Goal: Complete application form

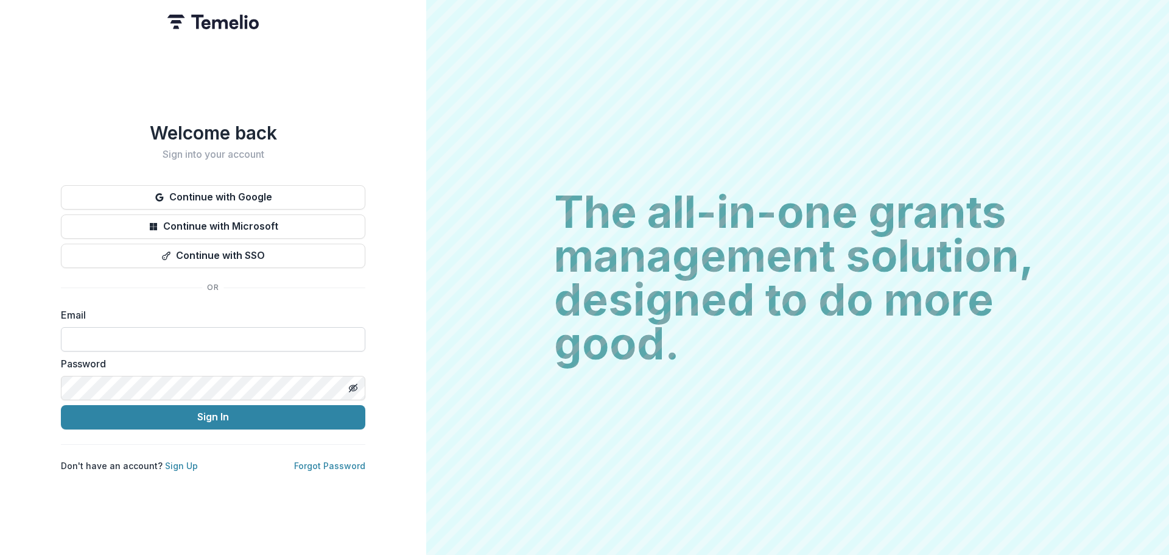
click at [172, 328] on input at bounding box center [213, 339] width 304 height 24
type input "**********"
click at [184, 371] on div "Password" at bounding box center [213, 378] width 304 height 44
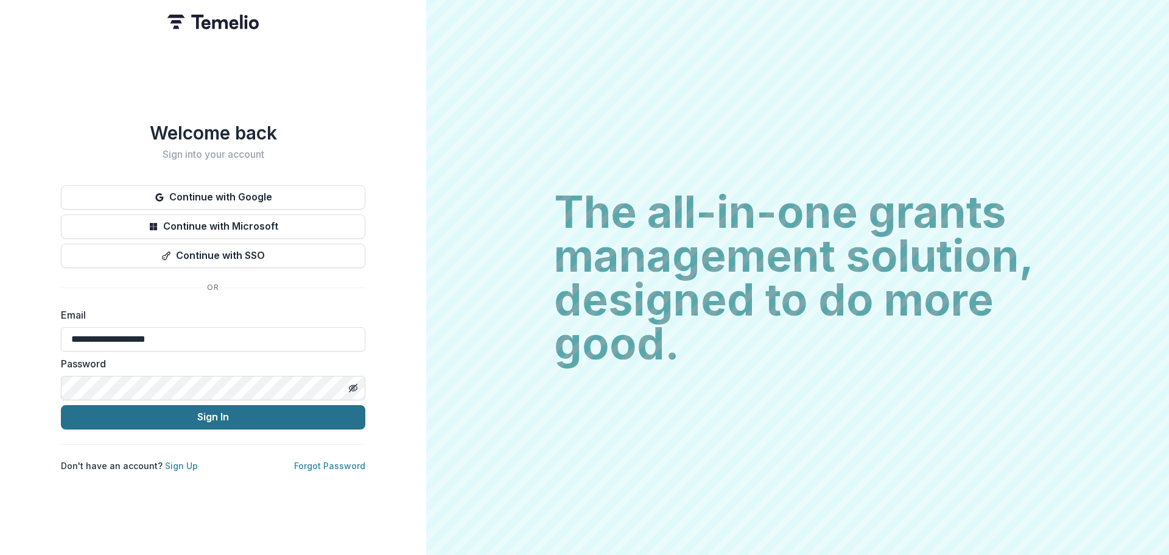
click at [195, 416] on button "Sign In" at bounding box center [213, 417] width 304 height 24
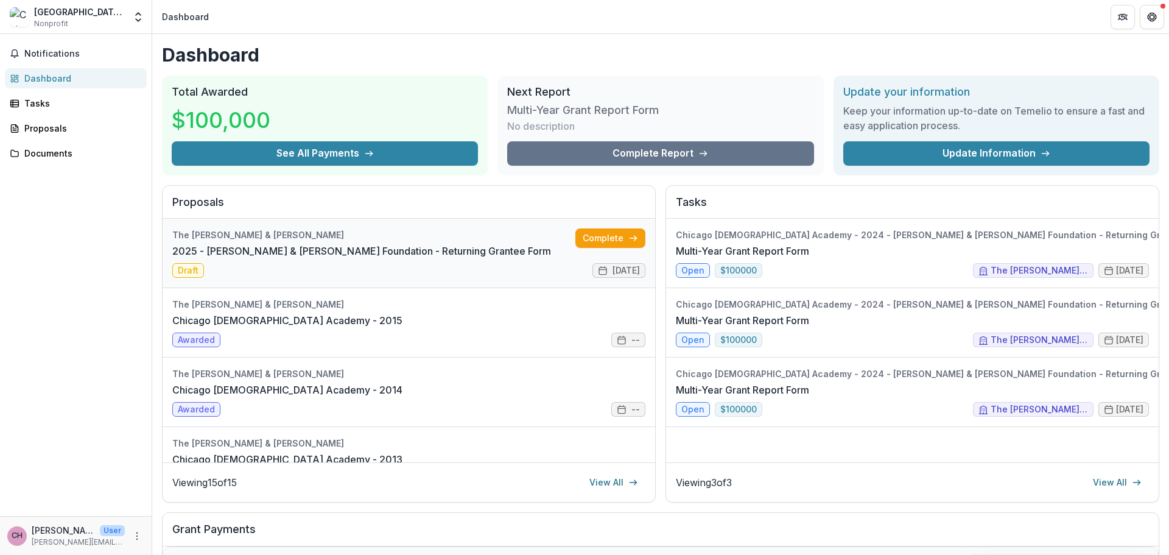
click at [378, 249] on link "2025 - [PERSON_NAME] & [PERSON_NAME] Foundation - Returning Grantee Form" at bounding box center [361, 251] width 379 height 15
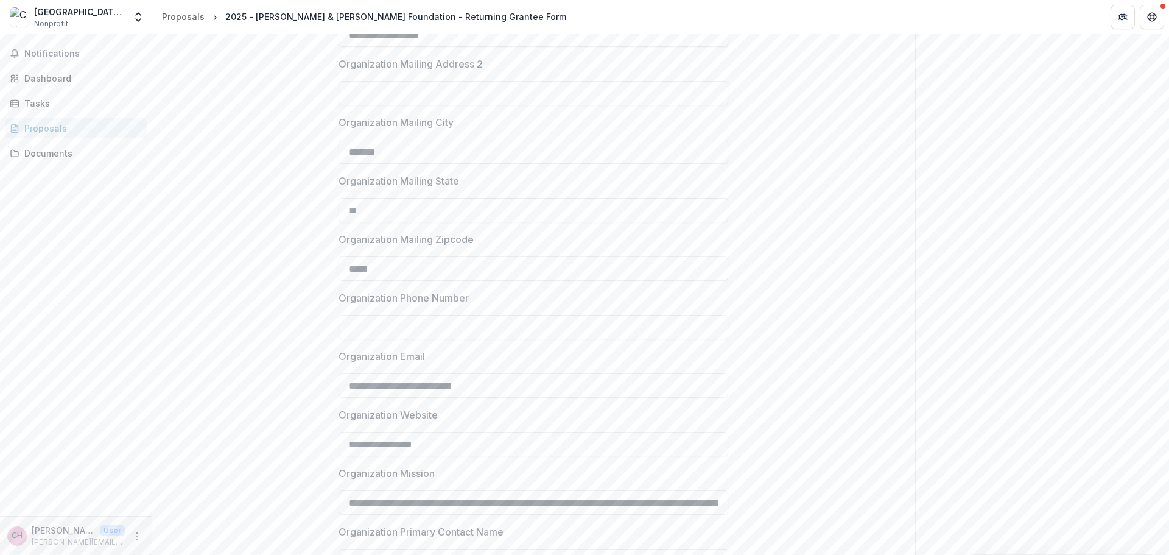
scroll to position [903, 0]
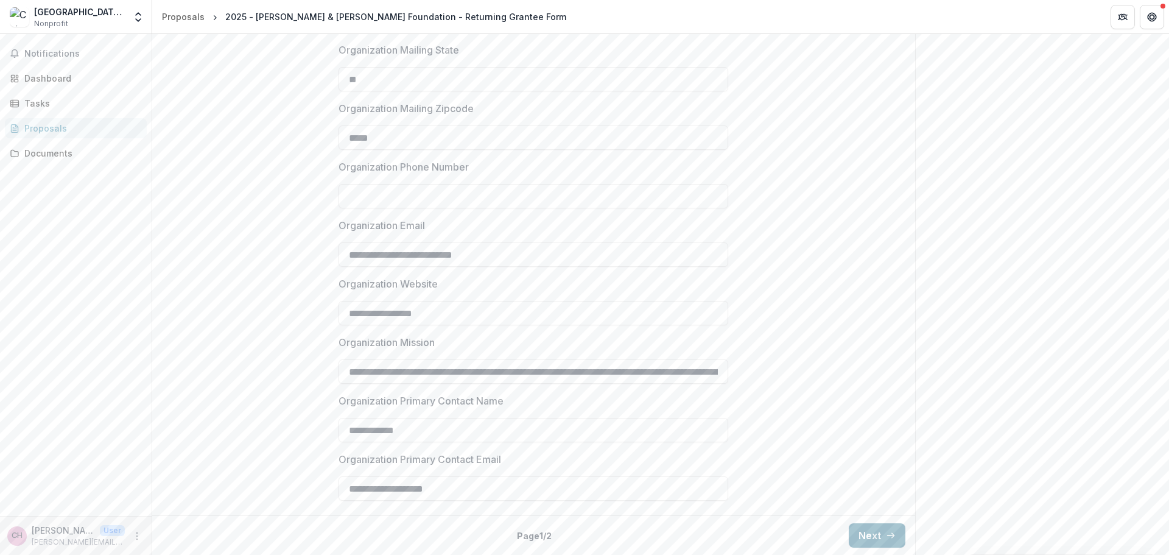
click at [858, 525] on div "Back Page 1 / 2 Next" at bounding box center [533, 535] width 763 height 40
click at [858, 527] on button "Next" at bounding box center [877, 535] width 57 height 24
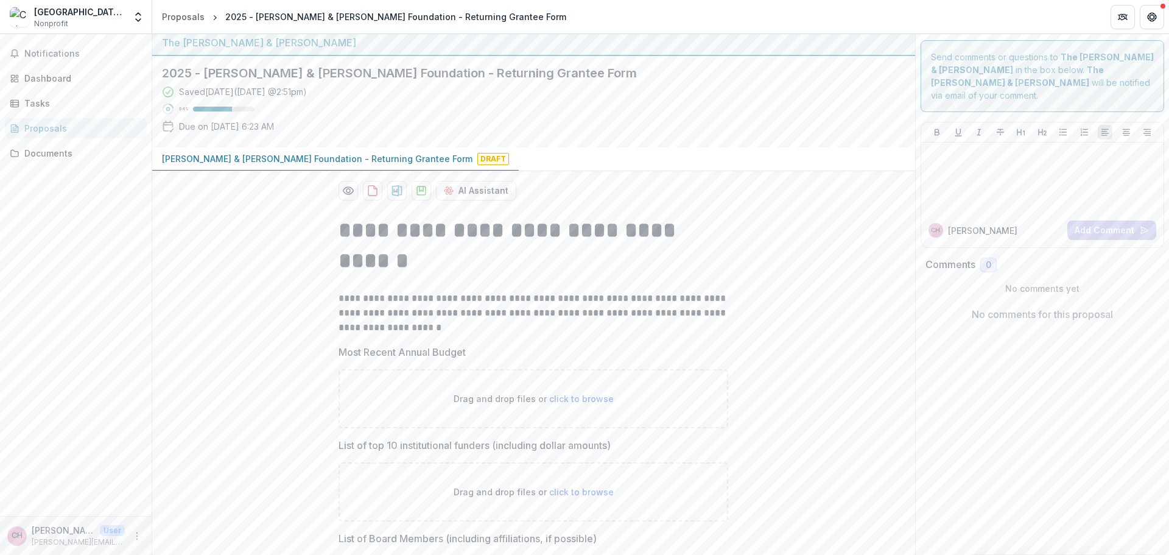
scroll to position [0, 0]
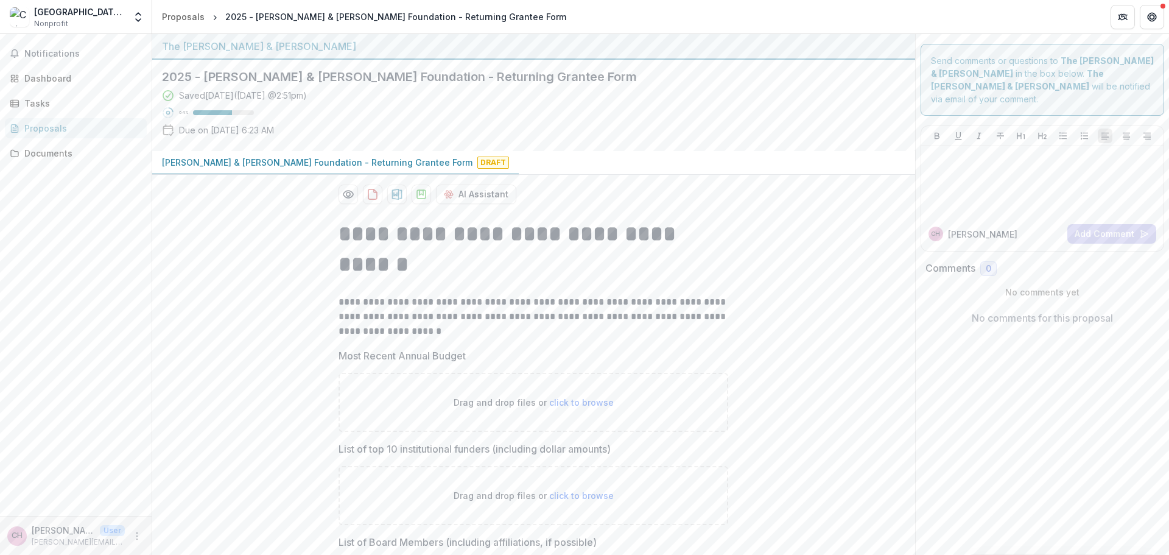
click at [577, 404] on span "click to browse" at bounding box center [581, 402] width 65 height 10
type input "**********"
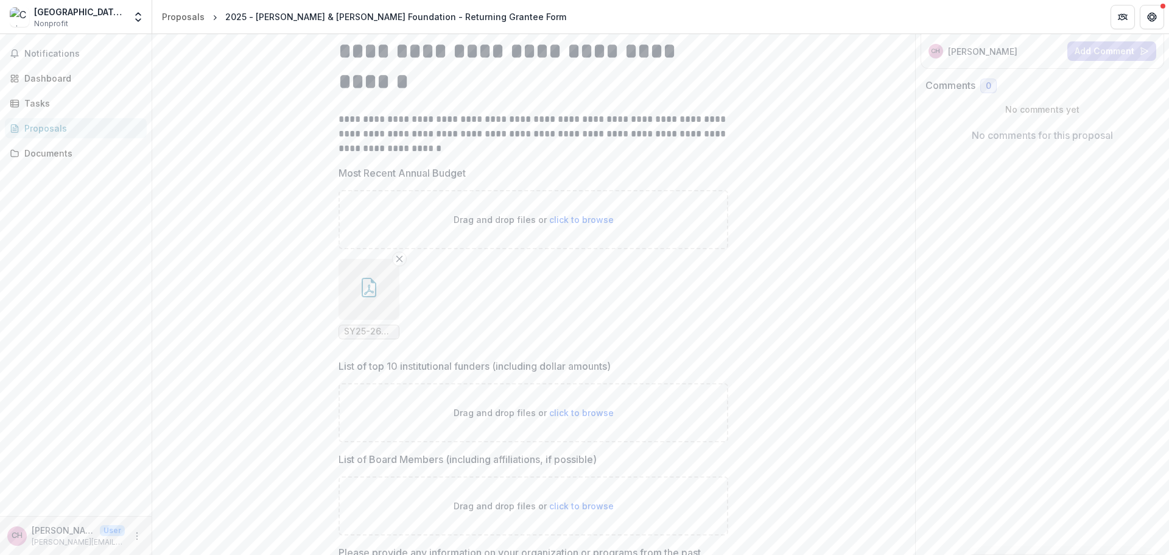
scroll to position [244, 0]
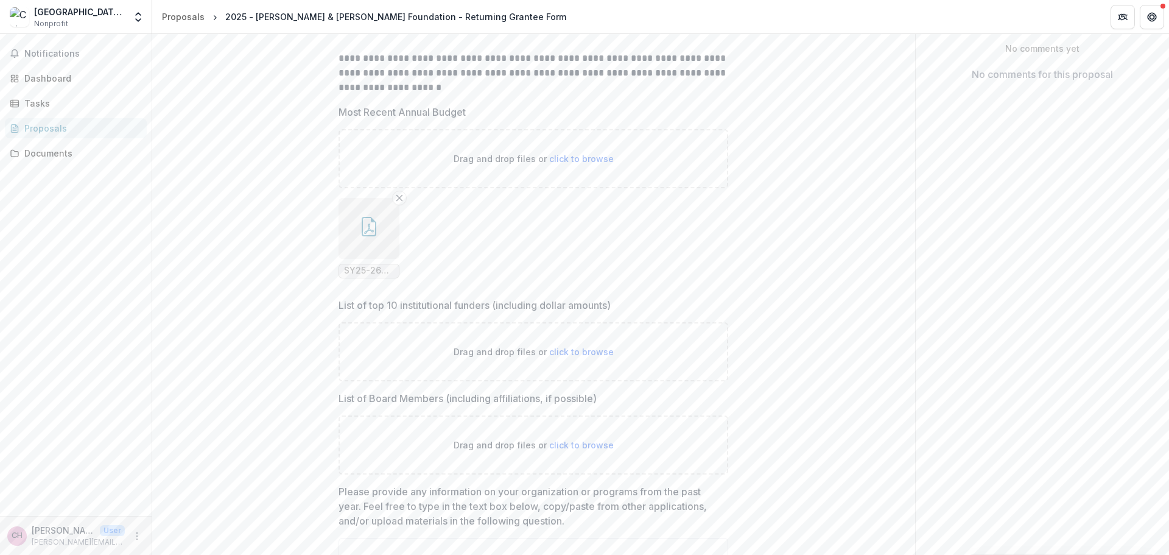
click at [570, 352] on span "click to browse" at bounding box center [581, 351] width 65 height 10
type input "**********"
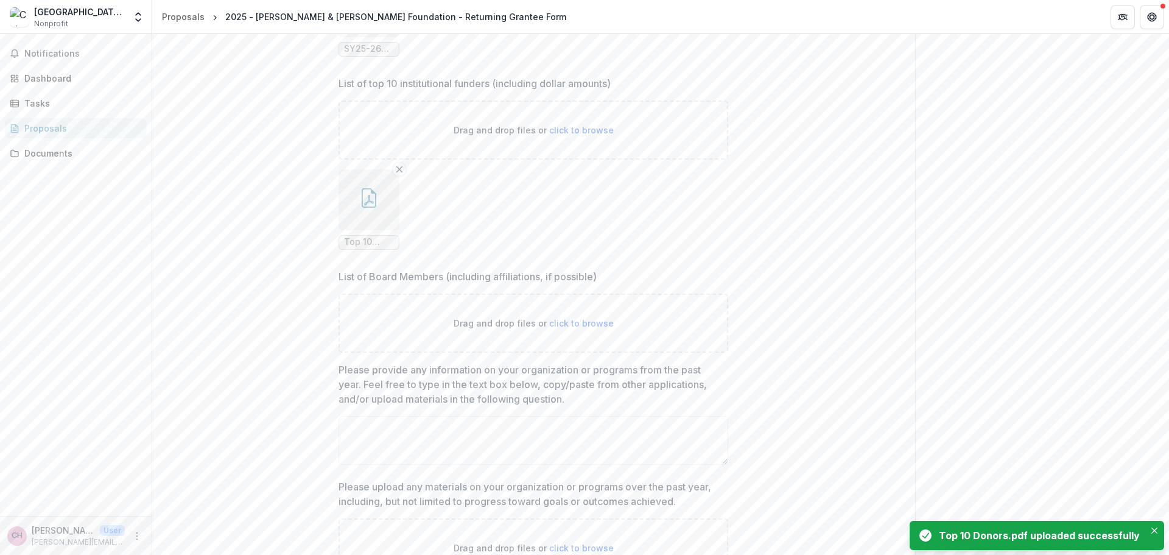
scroll to position [487, 0]
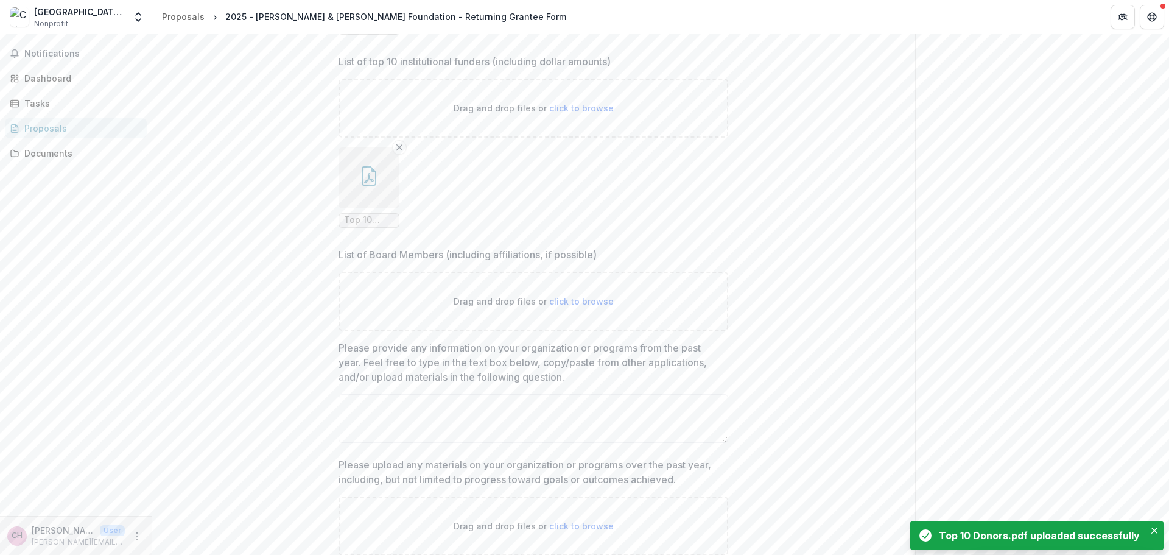
click at [583, 298] on span "click to browse" at bounding box center [581, 301] width 65 height 10
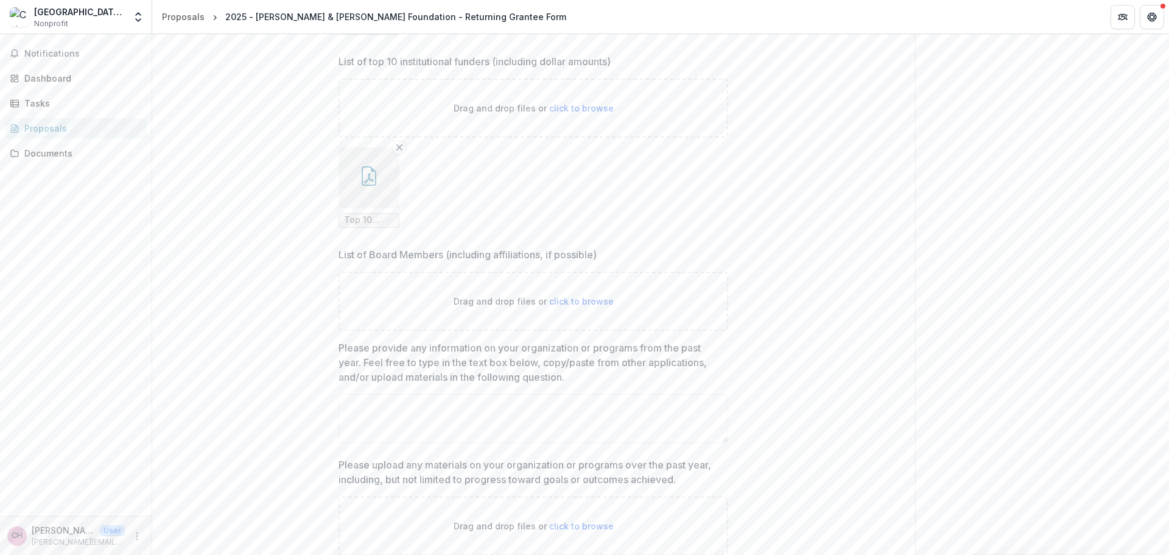
type input "**********"
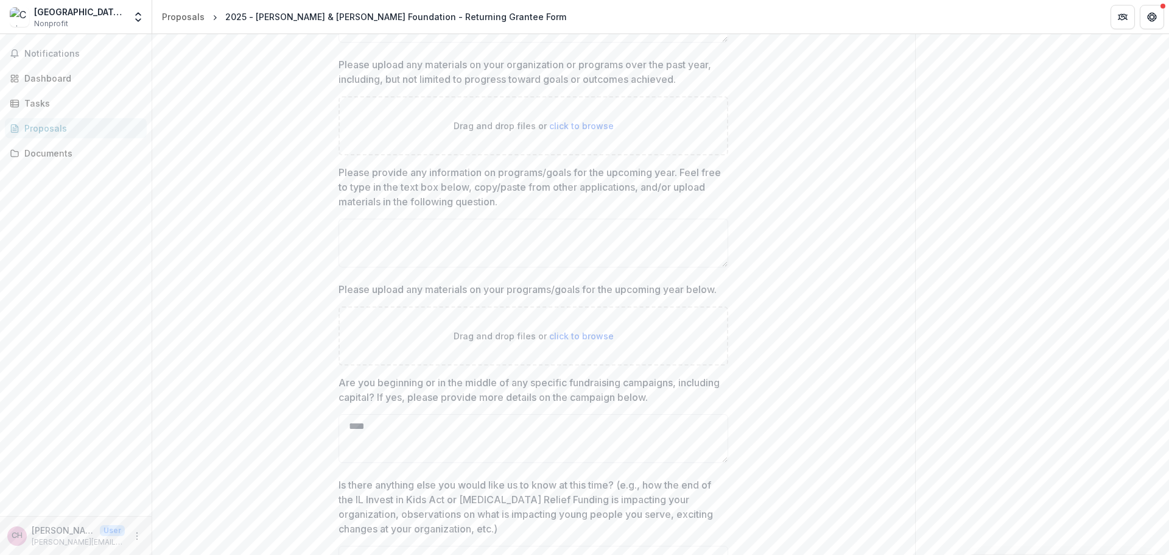
scroll to position [1086, 0]
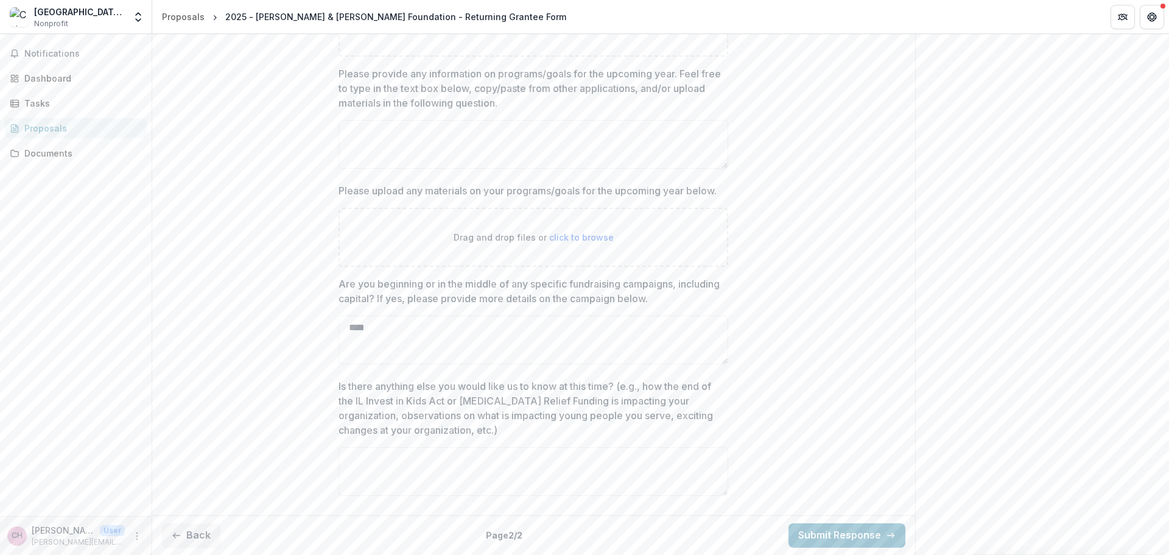
click at [193, 530] on button "Back" at bounding box center [191, 535] width 58 height 24
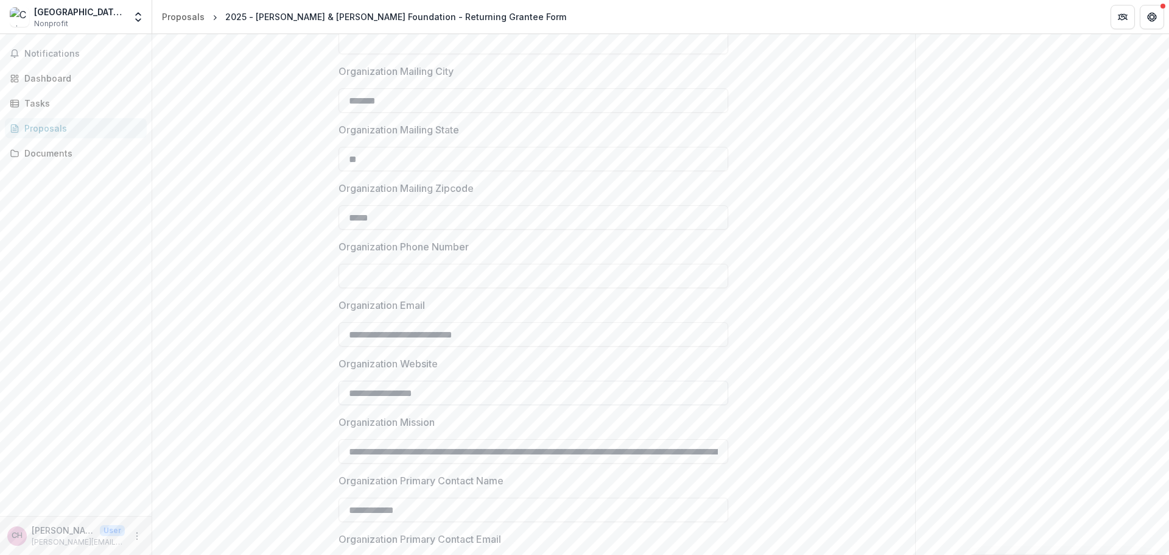
scroll to position [903, 0]
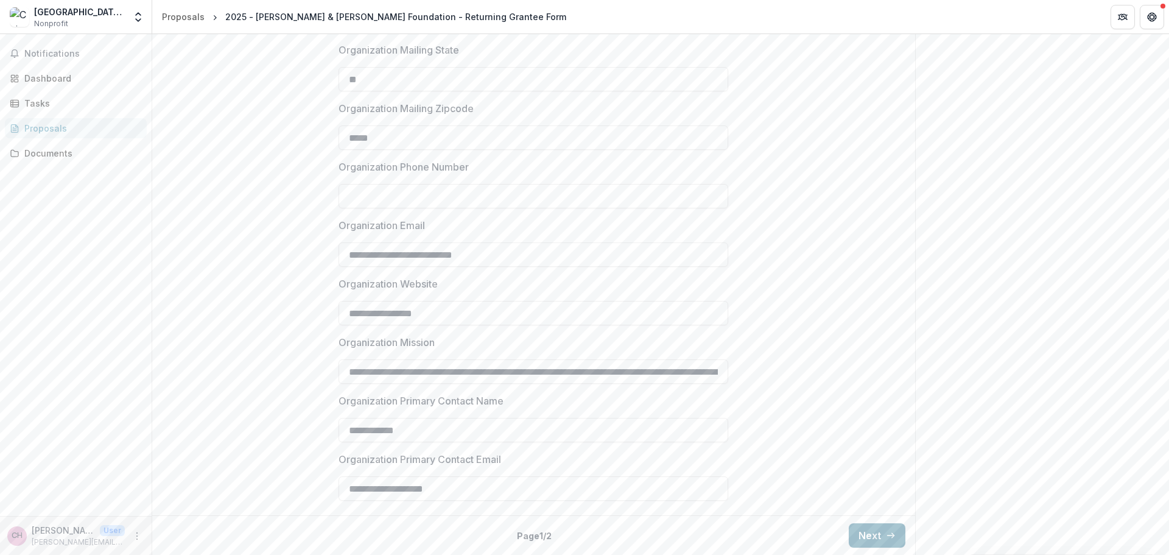
click at [890, 528] on button "Next" at bounding box center [877, 535] width 57 height 24
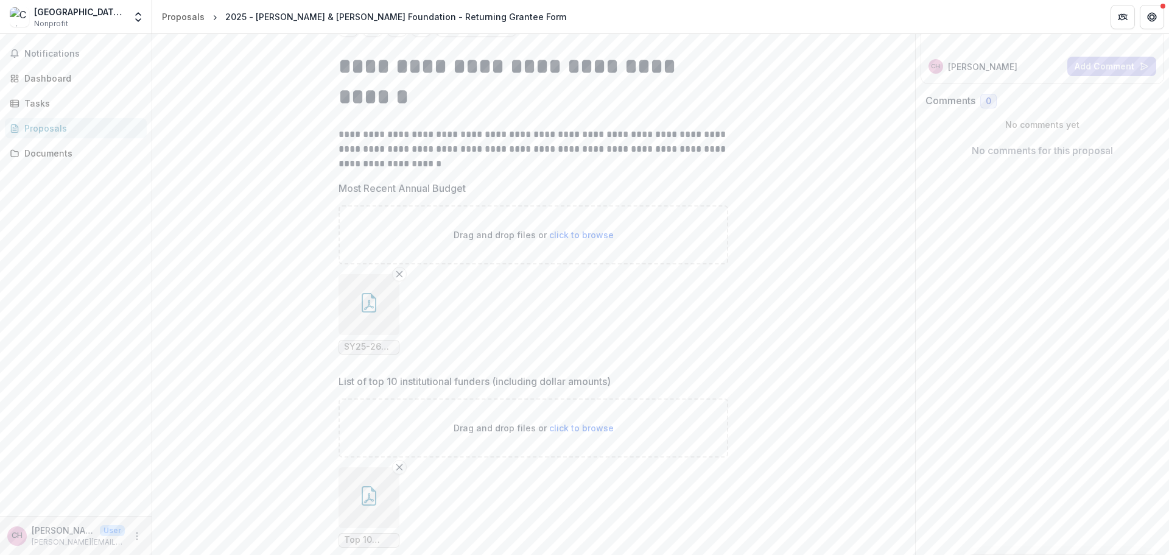
scroll to position [122, 0]
